Goal: Task Accomplishment & Management: Manage account settings

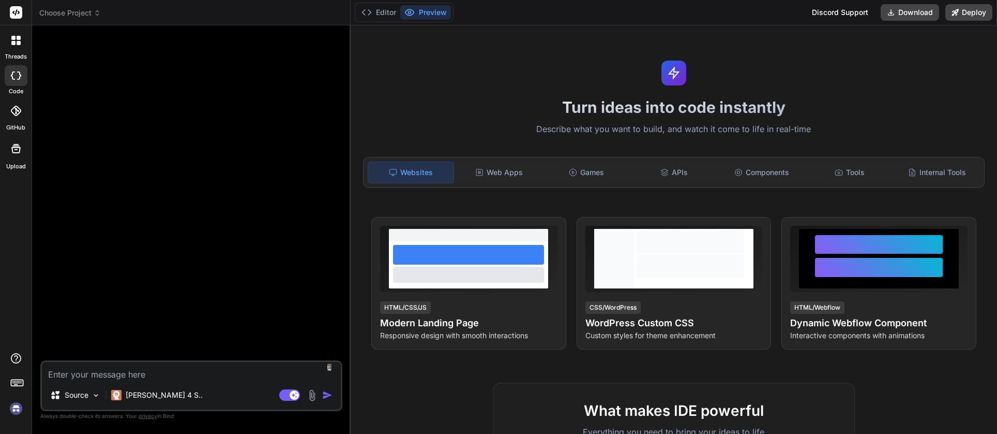
click at [14, 409] on img at bounding box center [16, 408] width 18 height 18
type textarea "x"
click at [17, 410] on img at bounding box center [16, 408] width 18 height 18
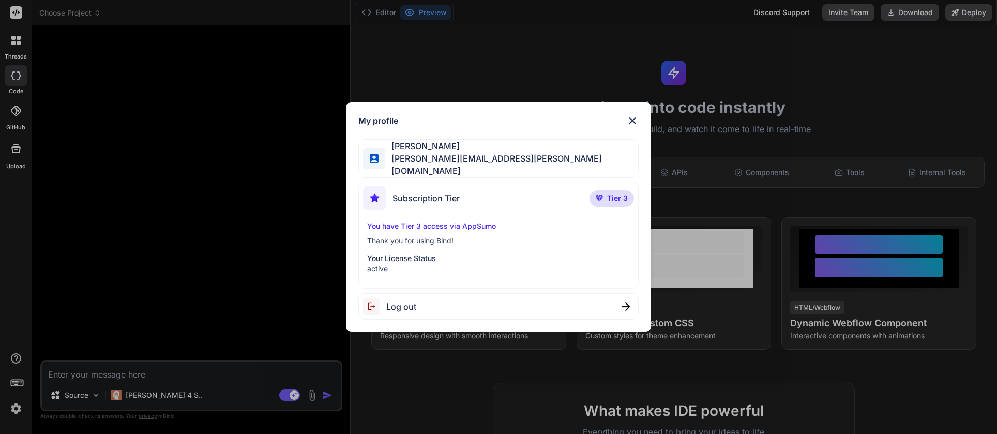
click at [121, 285] on div "My profile [PERSON_NAME] [PERSON_NAME][EMAIL_ADDRESS][PERSON_NAME][DOMAIN_NAME]…" at bounding box center [498, 217] width 997 height 434
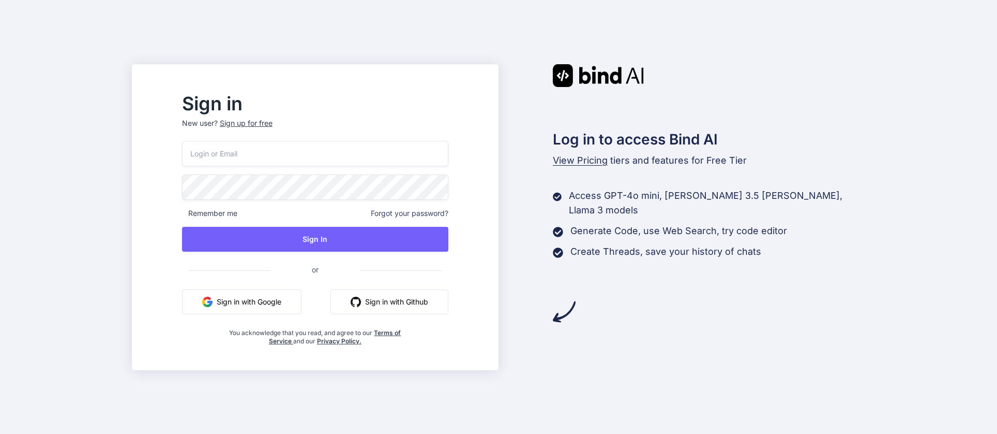
type input "[PERSON_NAME][EMAIL_ADDRESS][PERSON_NAME][DOMAIN_NAME]"
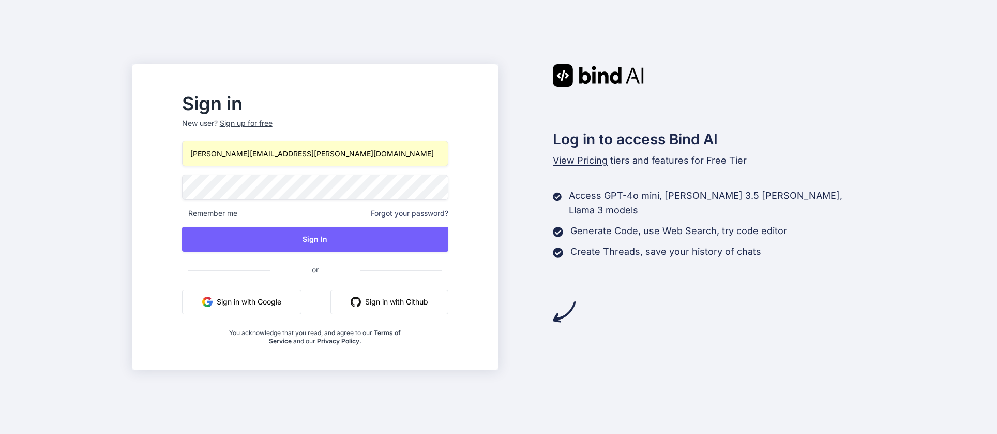
click at [390, 157] on input "[PERSON_NAME][EMAIL_ADDRESS][PERSON_NAME][DOMAIN_NAME]" at bounding box center [315, 153] width 266 height 25
click at [358, 125] on p "New user? Sign up for free" at bounding box center [315, 129] width 266 height 23
click at [298, 305] on button "Sign in with Google" at bounding box center [242, 301] width 120 height 25
